Goal: Task Accomplishment & Management: Manage account settings

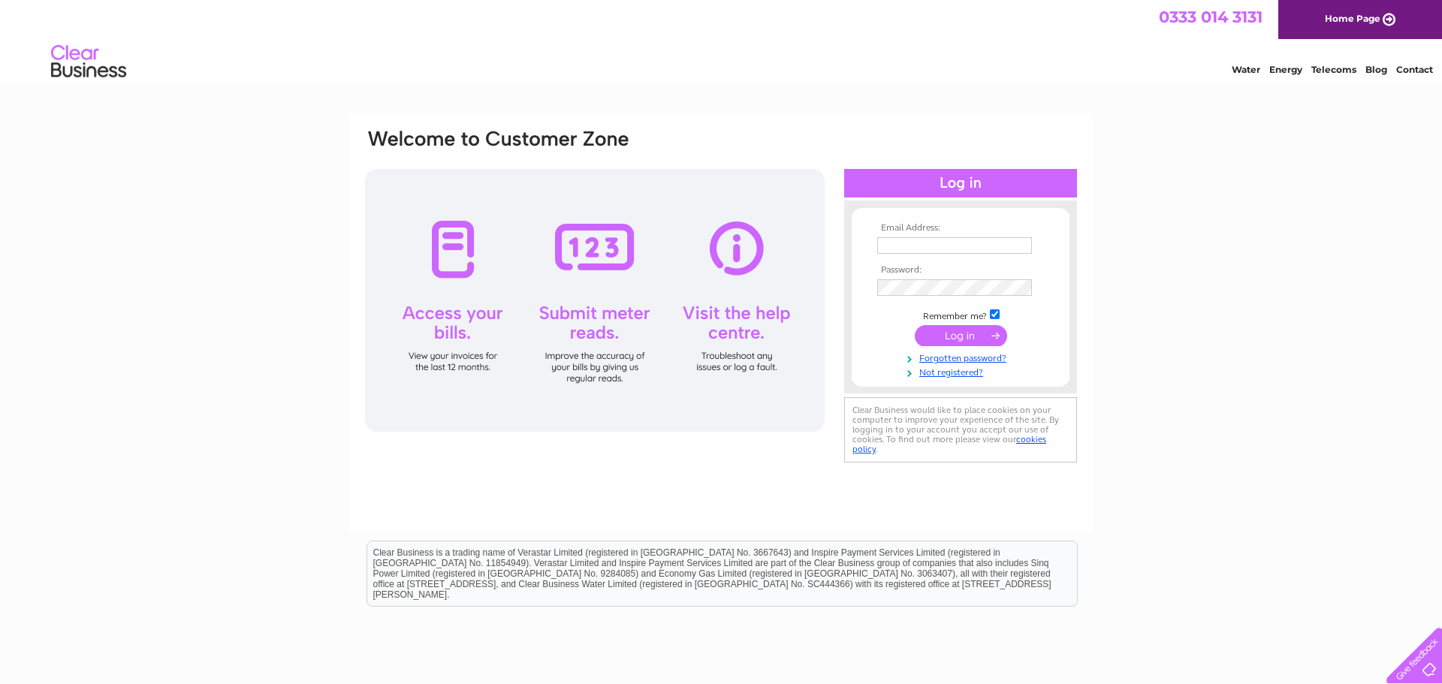
type input "[EMAIL_ADDRESS][DOMAIN_NAME]"
type input "naagii.lamjav@alpschools.org"
click at [963, 335] on input "submit" at bounding box center [961, 335] width 92 height 21
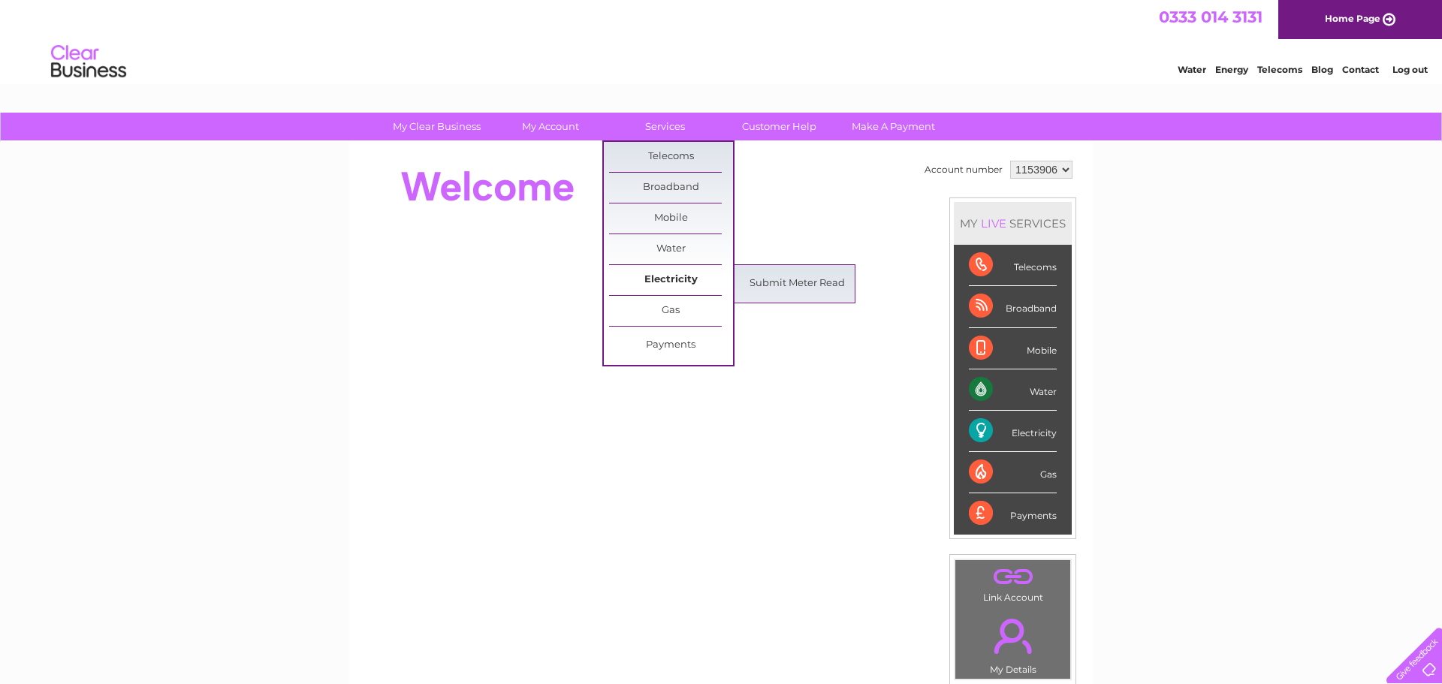
click at [668, 274] on link "Electricity" at bounding box center [671, 280] width 124 height 30
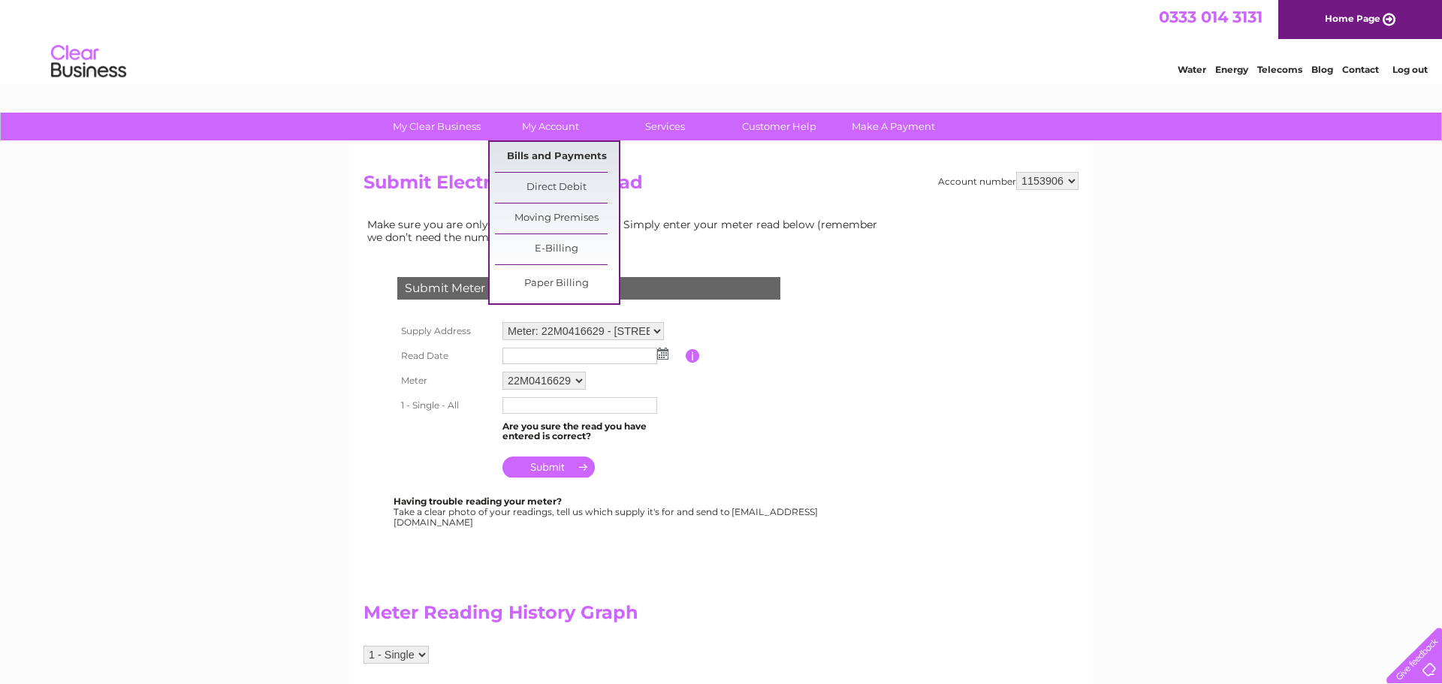
click at [544, 151] on link "Bills and Payments" at bounding box center [557, 157] width 124 height 30
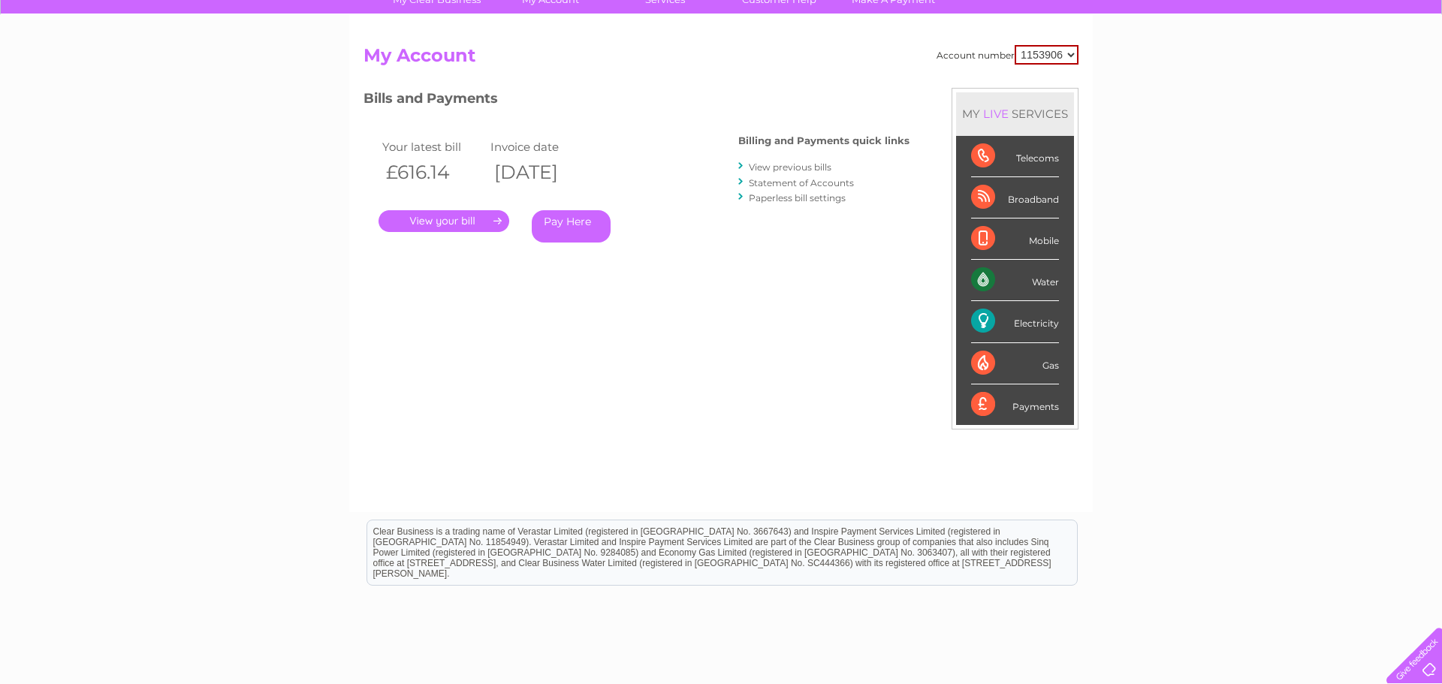
scroll to position [129, 0]
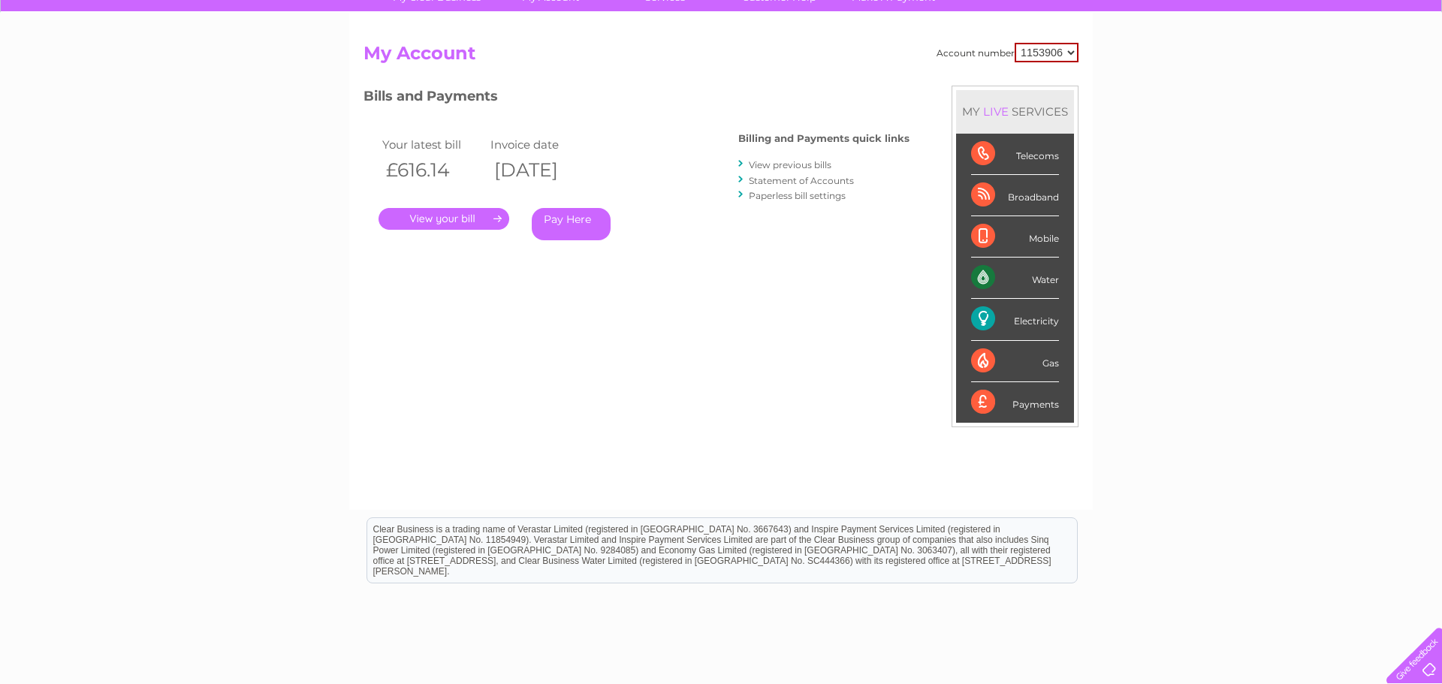
click at [994, 285] on div "Water" at bounding box center [1015, 278] width 88 height 41
click at [1039, 279] on div "Water" at bounding box center [1015, 278] width 88 height 41
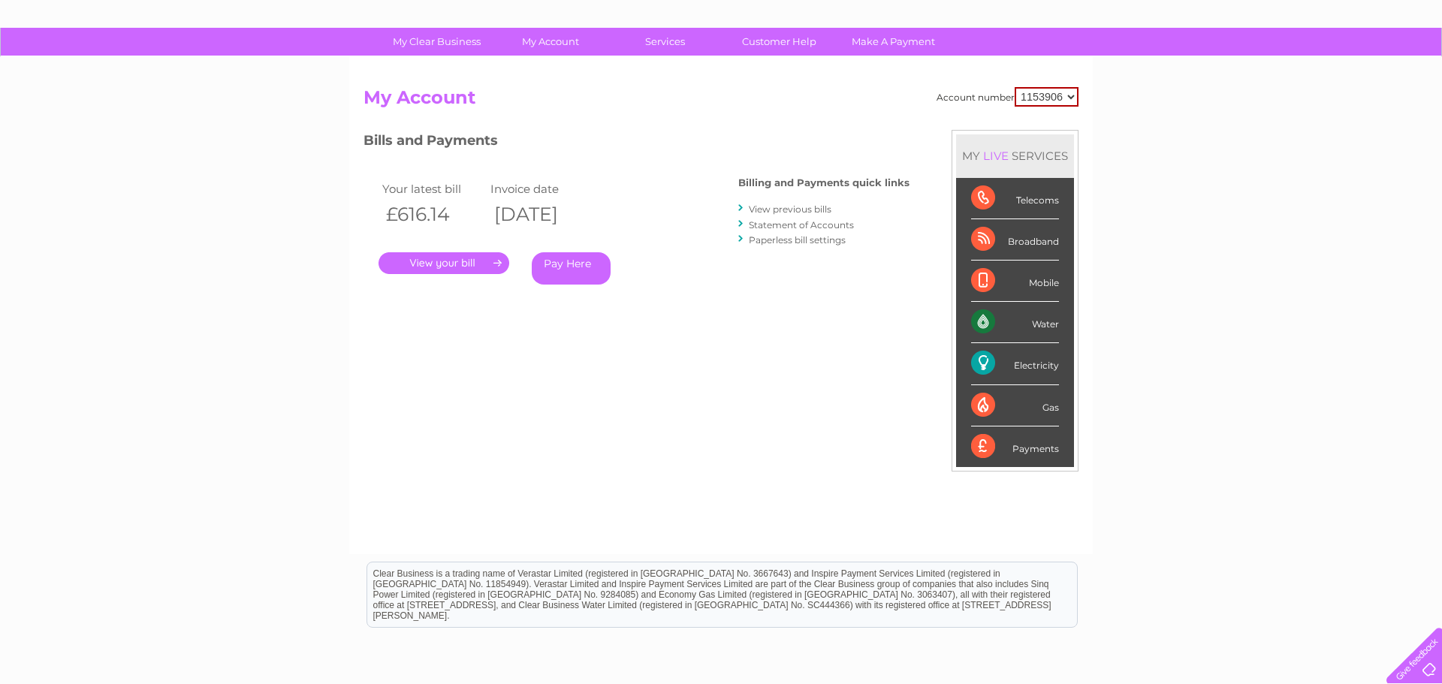
scroll to position [93, 0]
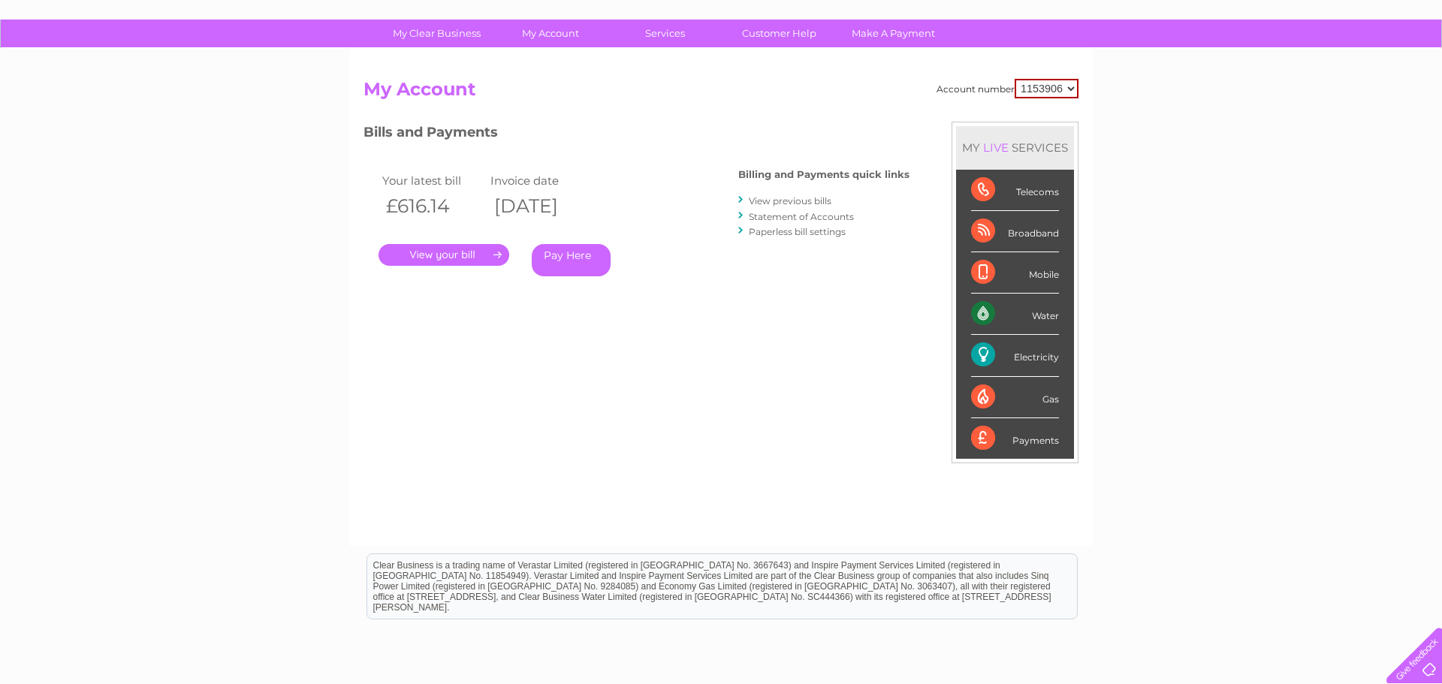
click at [464, 257] on link "." at bounding box center [443, 255] width 131 height 22
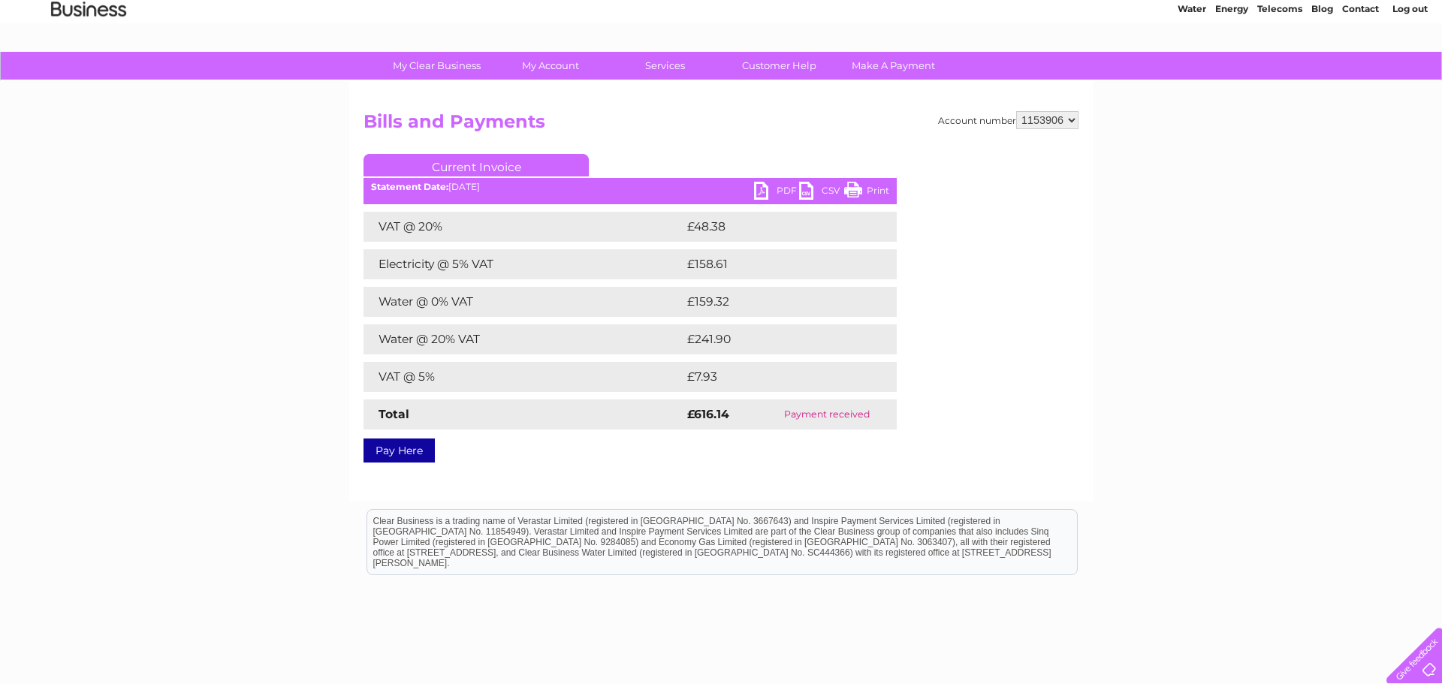
scroll to position [69, 0]
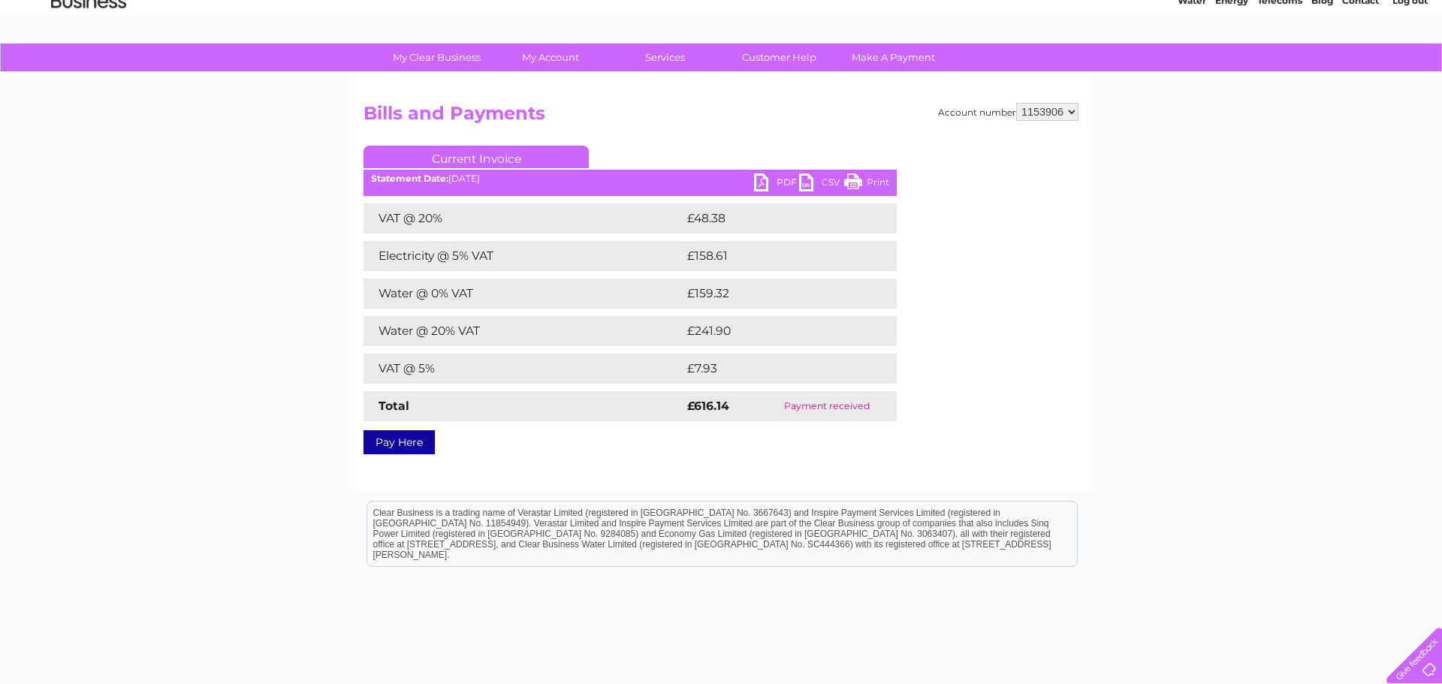
click at [772, 178] on link "PDF" at bounding box center [776, 184] width 45 height 22
